Goal: Obtain resource: Download file/media

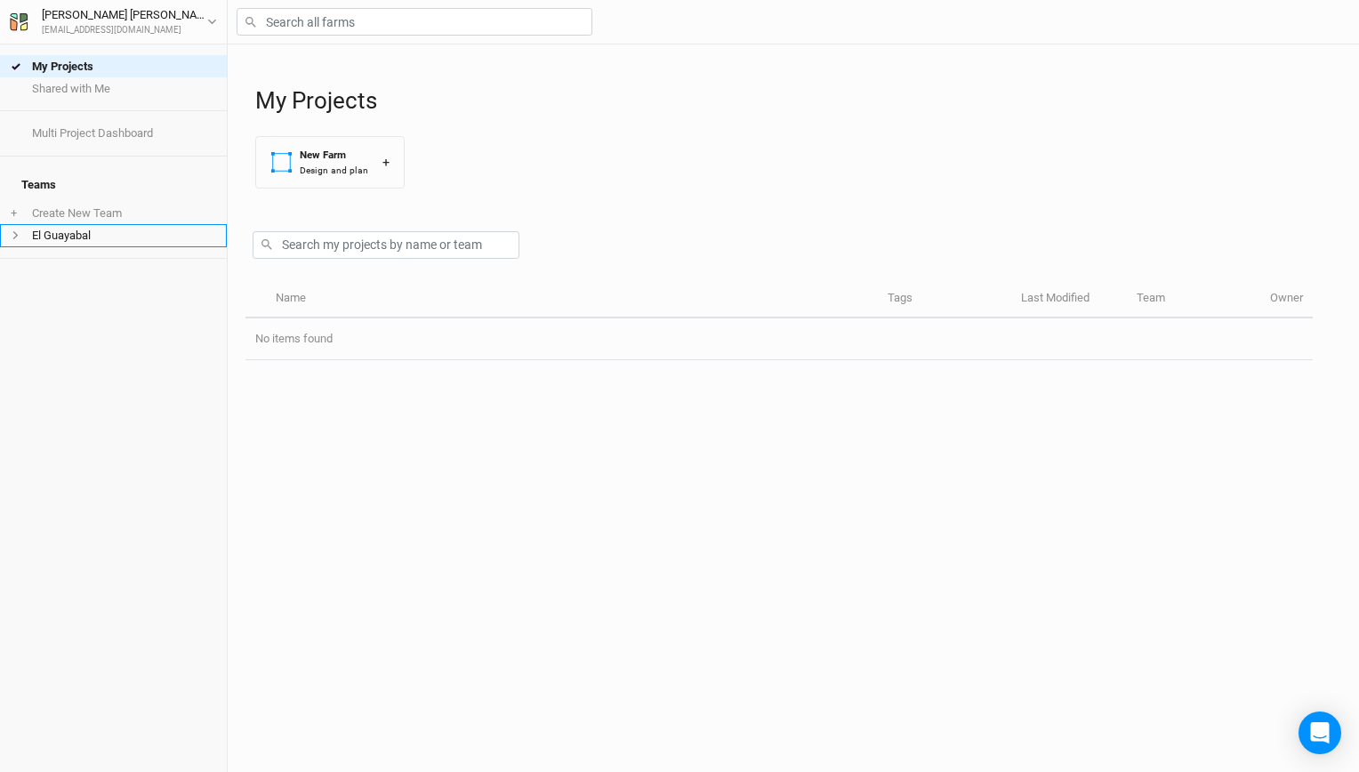
click at [117, 227] on li "El Guayabal" at bounding box center [113, 235] width 227 height 22
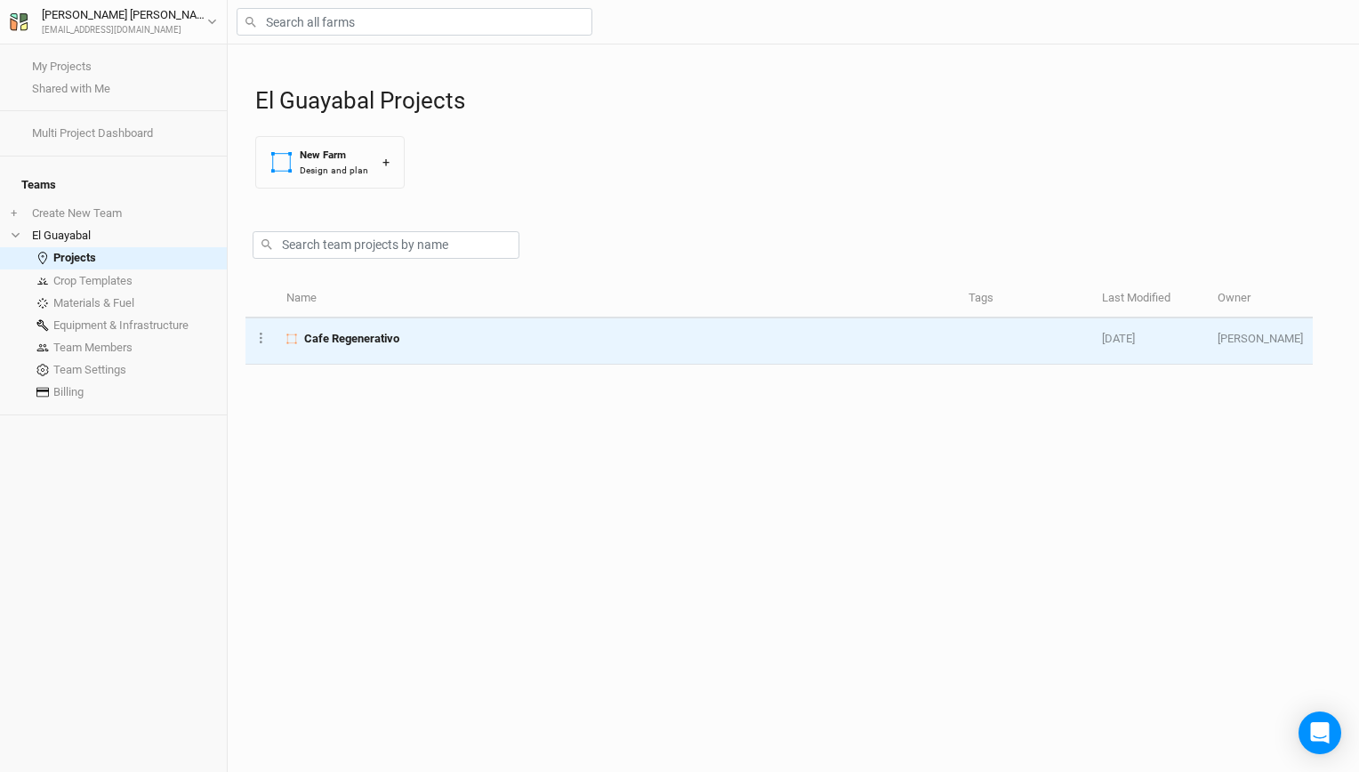
click at [349, 327] on td "Cafe Regenerativo" at bounding box center [618, 341] width 682 height 46
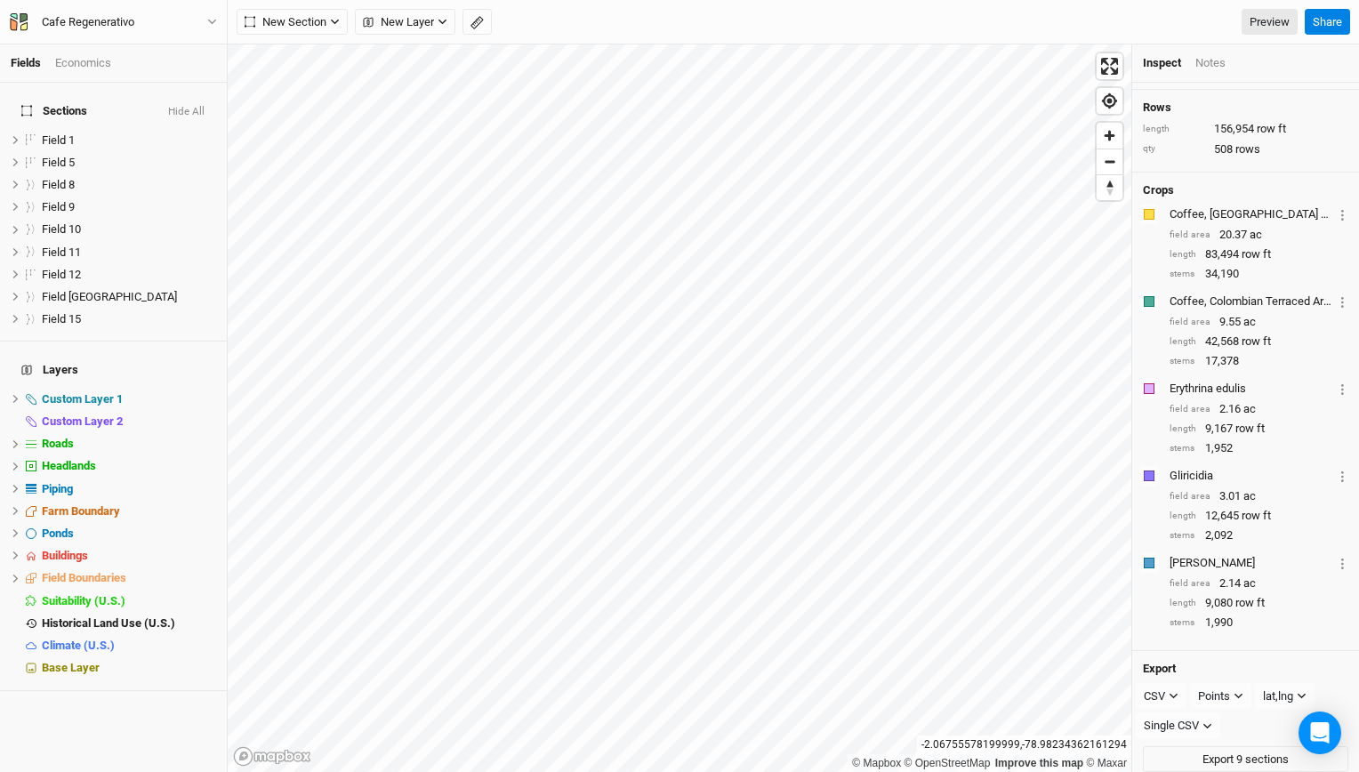
scroll to position [157, 0]
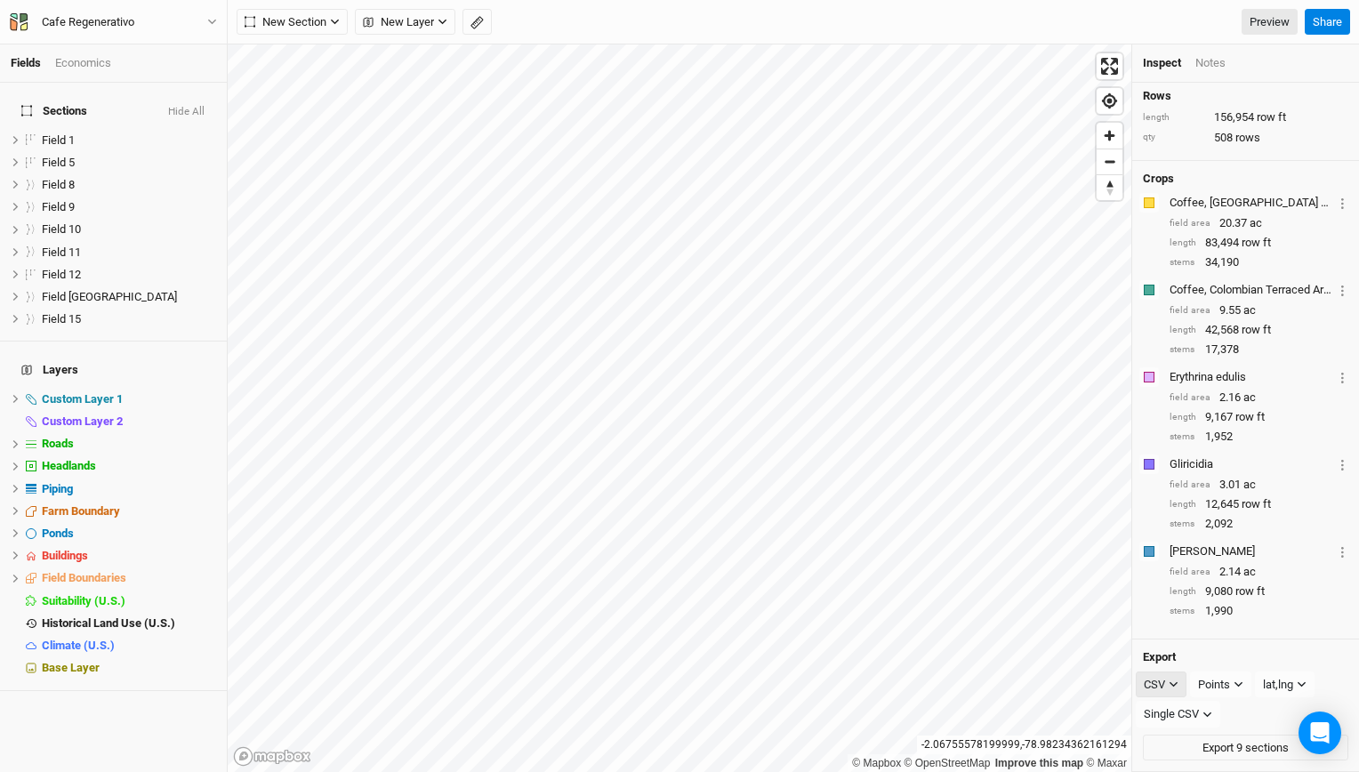
click at [1161, 684] on div "CSV" at bounding box center [1154, 685] width 21 height 18
click at [1169, 720] on span "PDF" at bounding box center [1171, 719] width 27 height 20
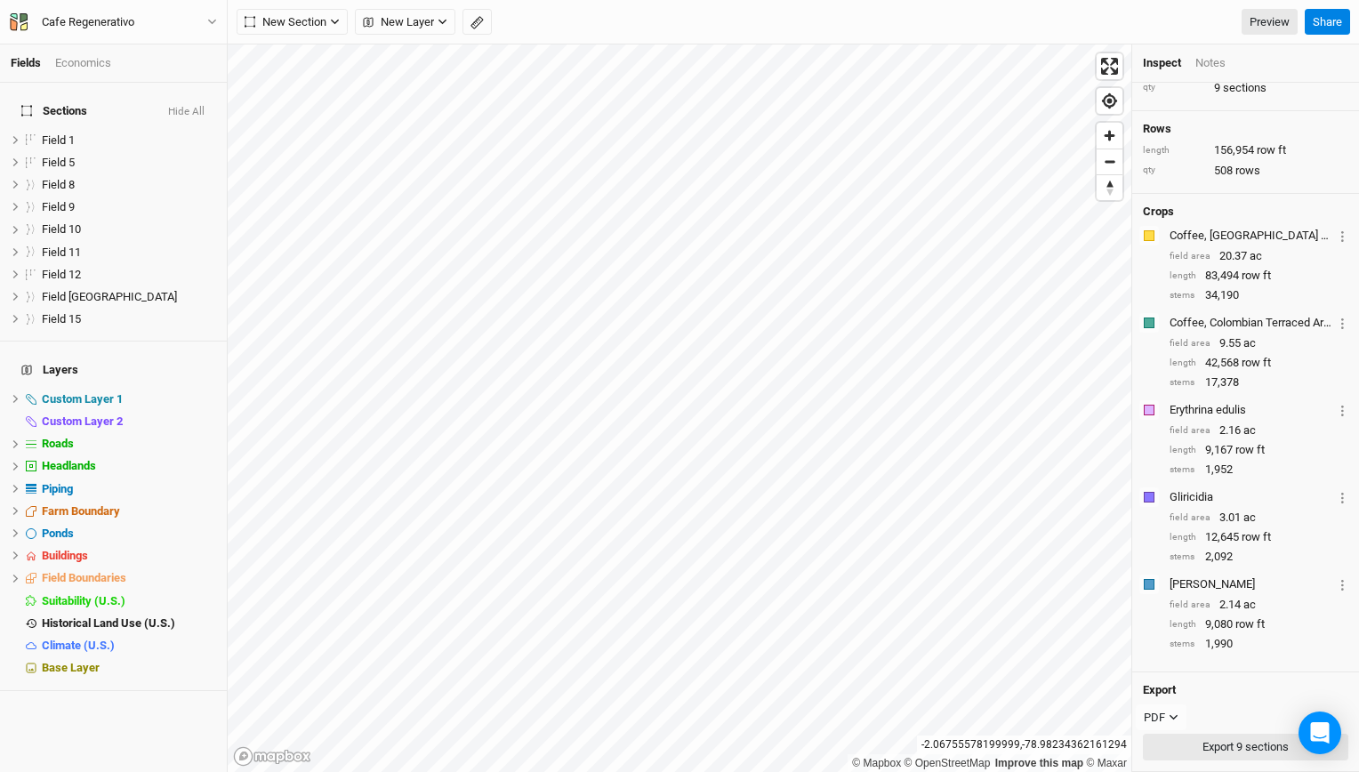
click at [1204, 741] on button "Export 9 sections" at bounding box center [1245, 747] width 205 height 27
click at [1169, 719] on icon "button" at bounding box center [1174, 717] width 10 height 10
click at [1169, 719] on span "PDF" at bounding box center [1171, 719] width 27 height 20
click at [1169, 719] on icon "button" at bounding box center [1174, 717] width 10 height 10
click at [1169, 719] on span "PDF" at bounding box center [1171, 719] width 27 height 20
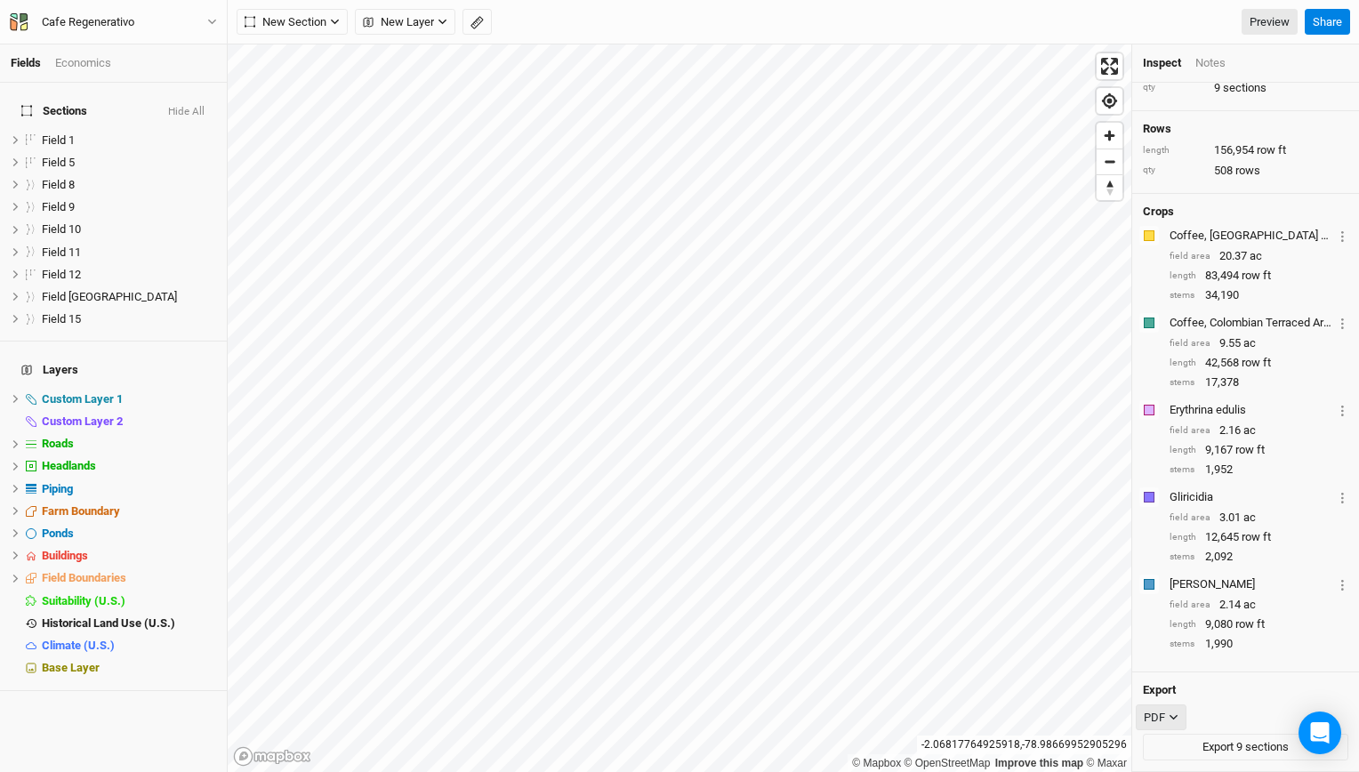
click at [1169, 719] on icon "button" at bounding box center [1174, 717] width 10 height 10
click at [1163, 682] on span "KML" at bounding box center [1172, 692] width 29 height 20
click at [1208, 712] on div "Points" at bounding box center [1216, 718] width 32 height 18
click at [1177, 745] on button "Export 9 sections" at bounding box center [1245, 747] width 205 height 27
click at [1174, 719] on icon "button" at bounding box center [1175, 717] width 10 height 10
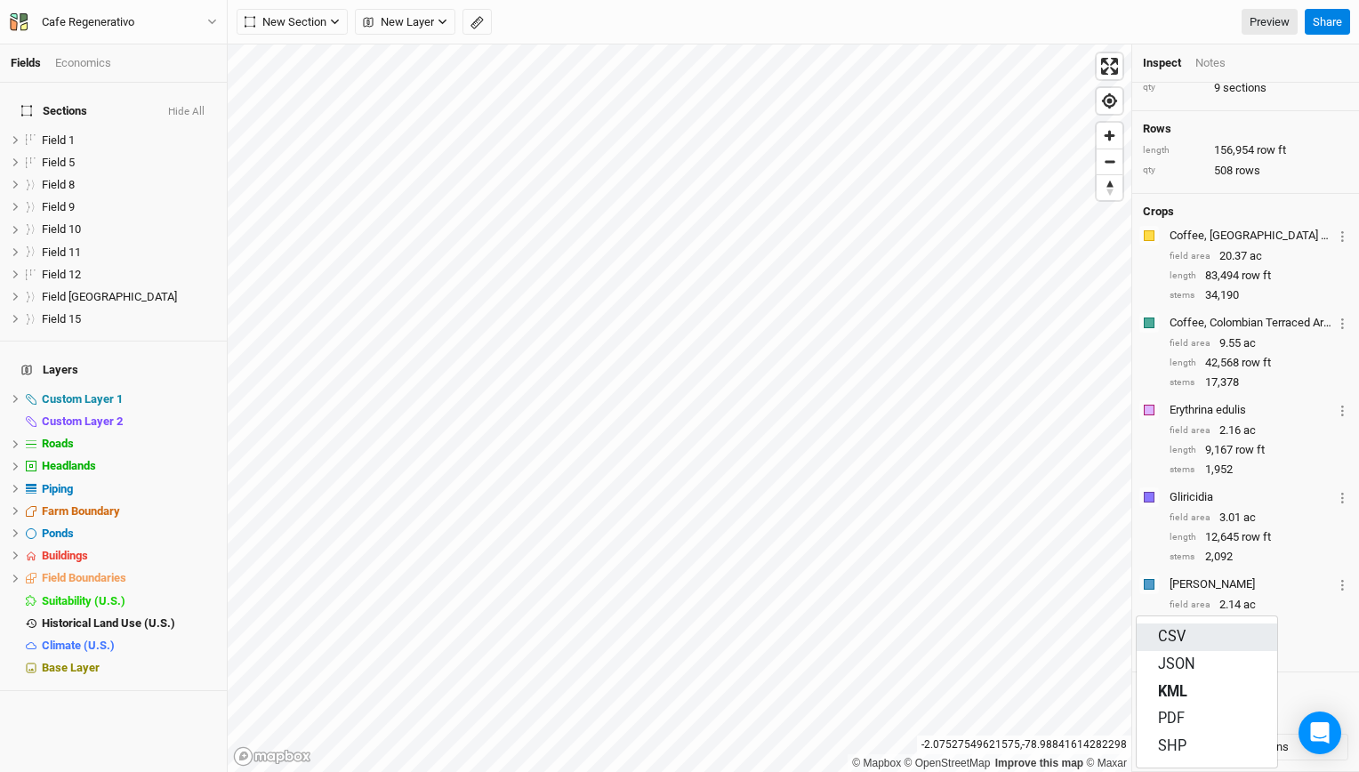
click at [1185, 634] on span "CSV" at bounding box center [1172, 637] width 28 height 20
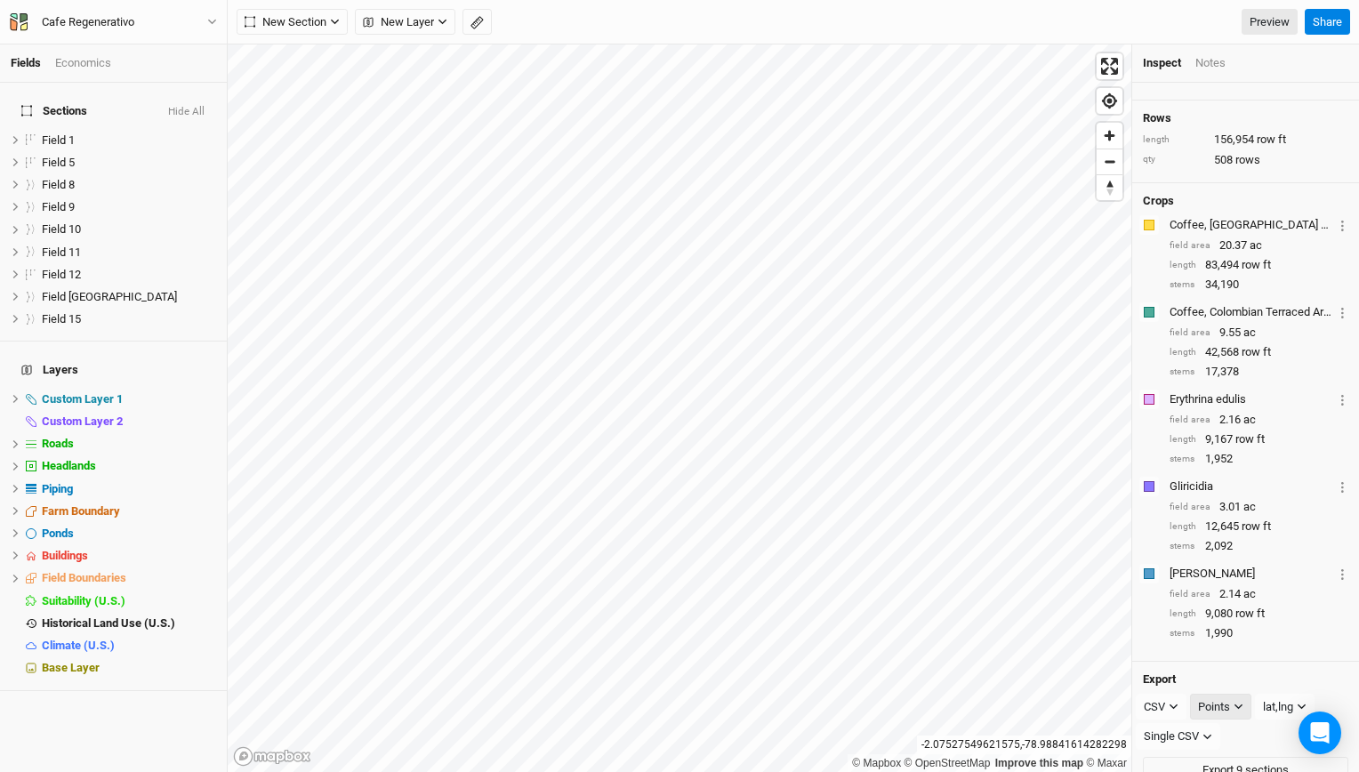
click at [1232, 715] on button "Points" at bounding box center [1220, 707] width 61 height 27
click at [1144, 662] on div "Crops Colors Brown Orange Yellow Green Blue Purple Pink Red Coffee, [GEOGRAPHIC…" at bounding box center [1245, 422] width 227 height 479
click at [1186, 745] on div "Single CSV" at bounding box center [1171, 736] width 55 height 18
click at [1144, 643] on div "Colors Brown Orange Yellow Green Blue Purple Pink Red Inga Layer 1 Sections Fie…" at bounding box center [1245, 603] width 205 height 80
click at [1158, 711] on div "CSV" at bounding box center [1154, 707] width 21 height 18
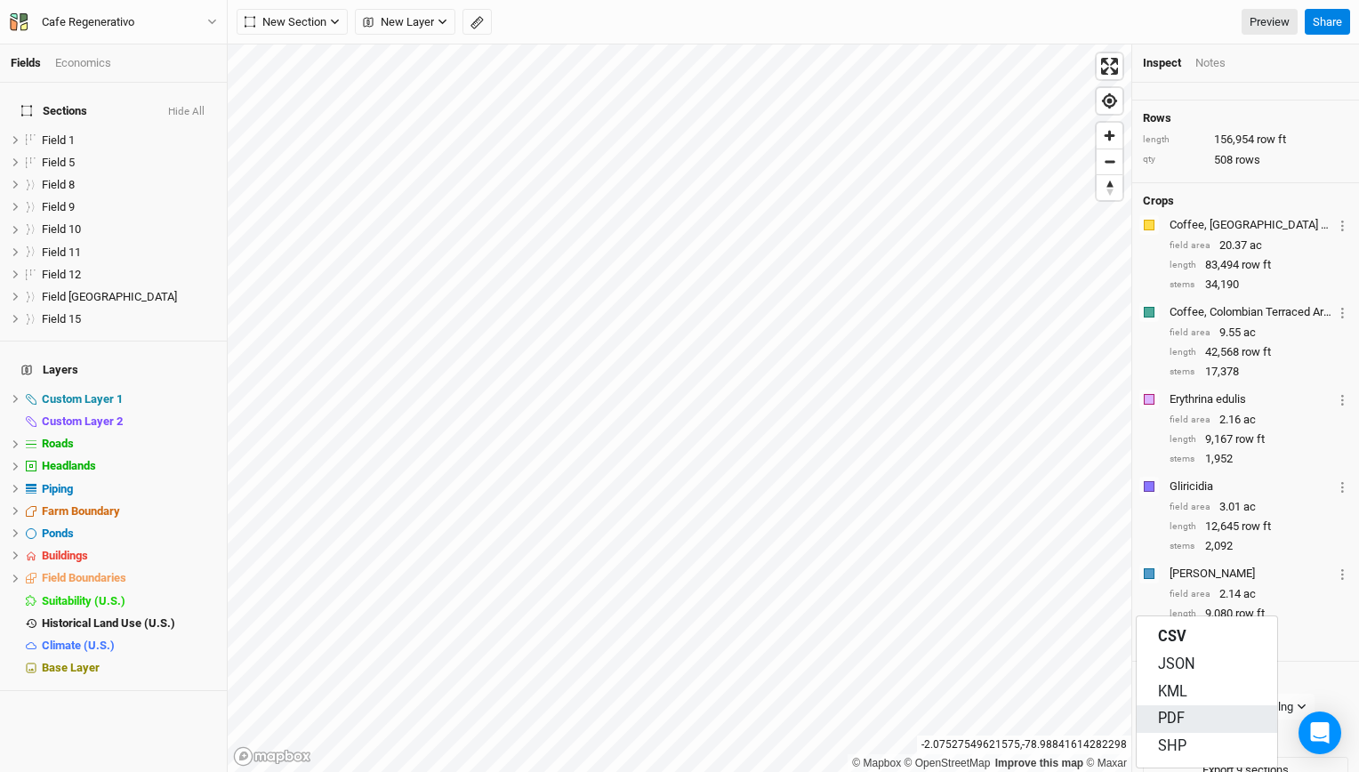
click at [1177, 719] on span "PDF" at bounding box center [1171, 719] width 27 height 20
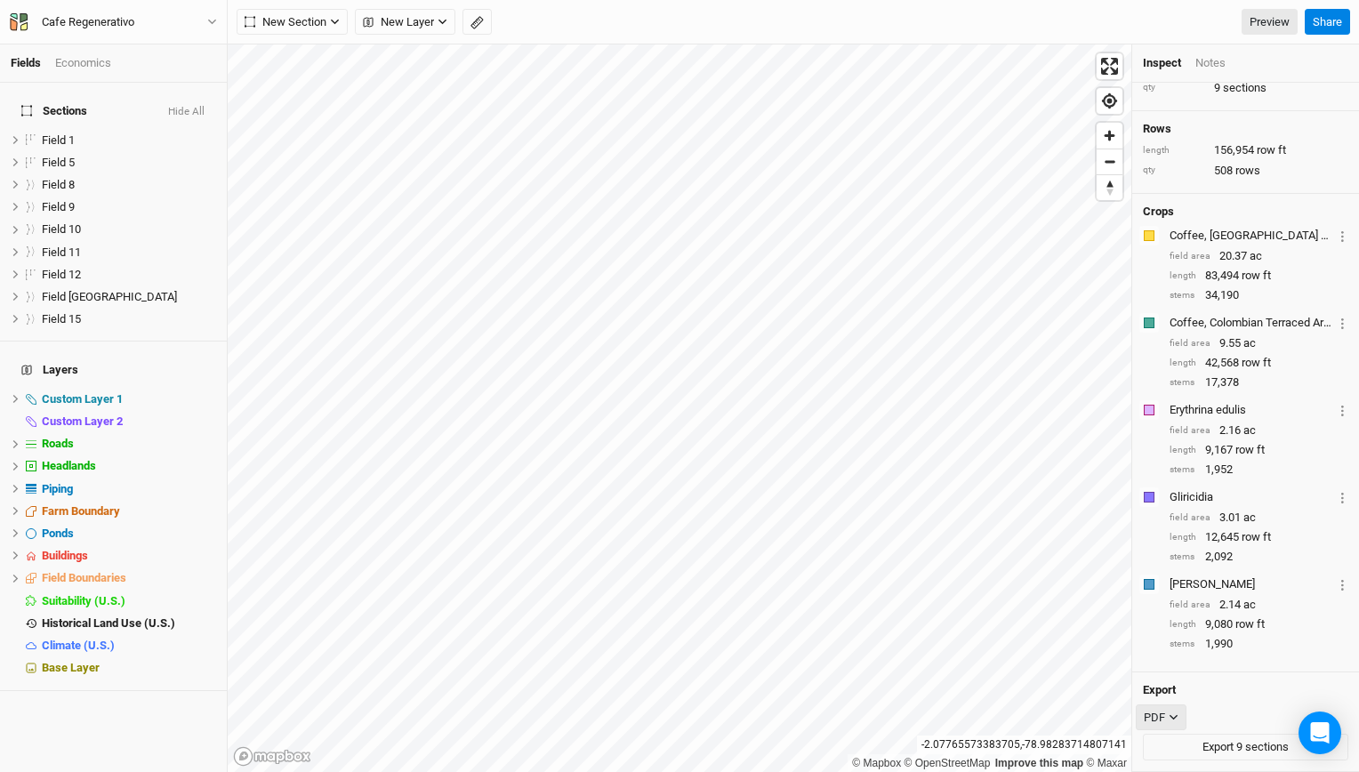
click at [1177, 721] on button "PDF" at bounding box center [1161, 717] width 51 height 27
click at [1172, 641] on span "CSV" at bounding box center [1172, 637] width 28 height 20
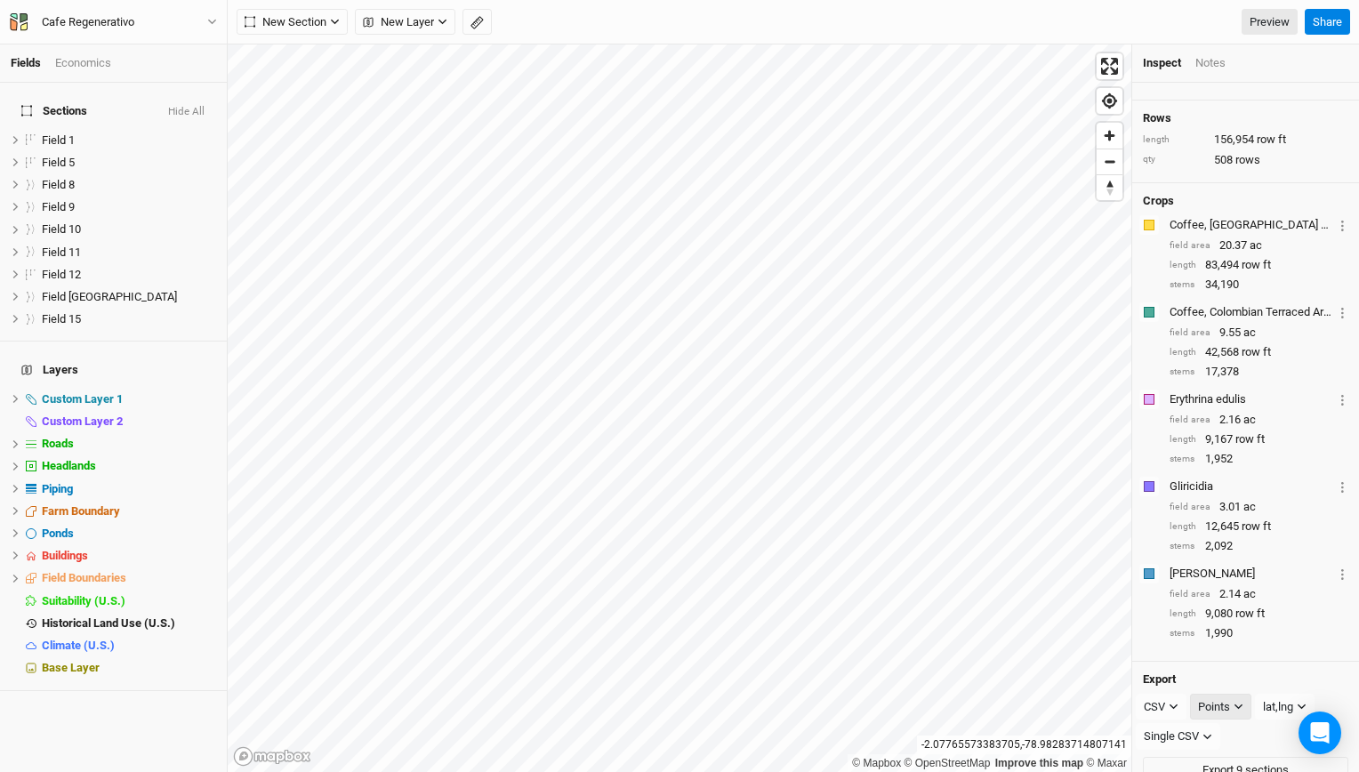
click at [1240, 711] on icon "button" at bounding box center [1239, 707] width 10 height 10
click at [1145, 661] on div "Crops Colors Brown Orange Yellow Green Blue Purple Pink Red Coffee, [GEOGRAPHIC…" at bounding box center [1245, 422] width 227 height 479
click at [1171, 711] on icon "button" at bounding box center [1174, 707] width 10 height 10
click at [1184, 720] on span "PDF" at bounding box center [1171, 719] width 27 height 20
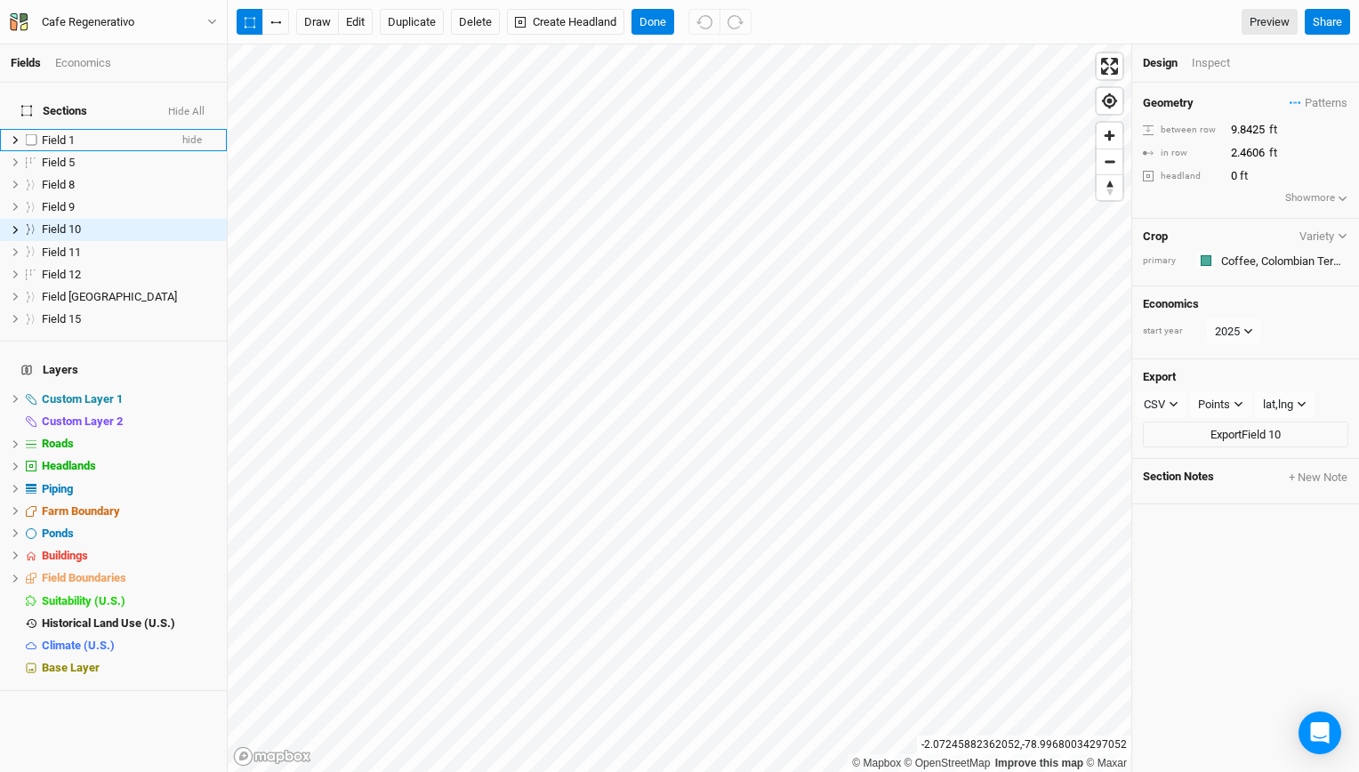
click at [64, 133] on span "Field 1" at bounding box center [58, 139] width 33 height 13
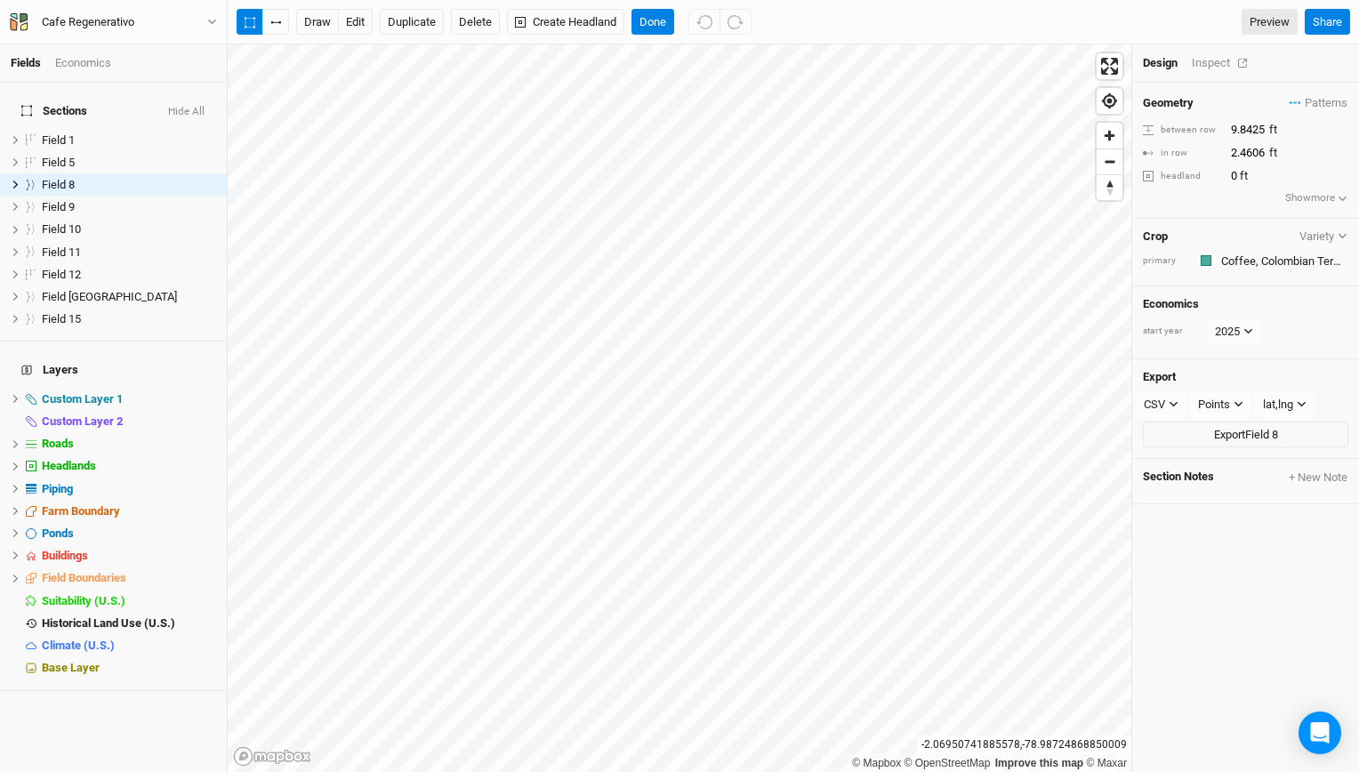
click at [1225, 66] on div "Inspect" at bounding box center [1223, 63] width 63 height 16
